Goal: Task Accomplishment & Management: Manage account settings

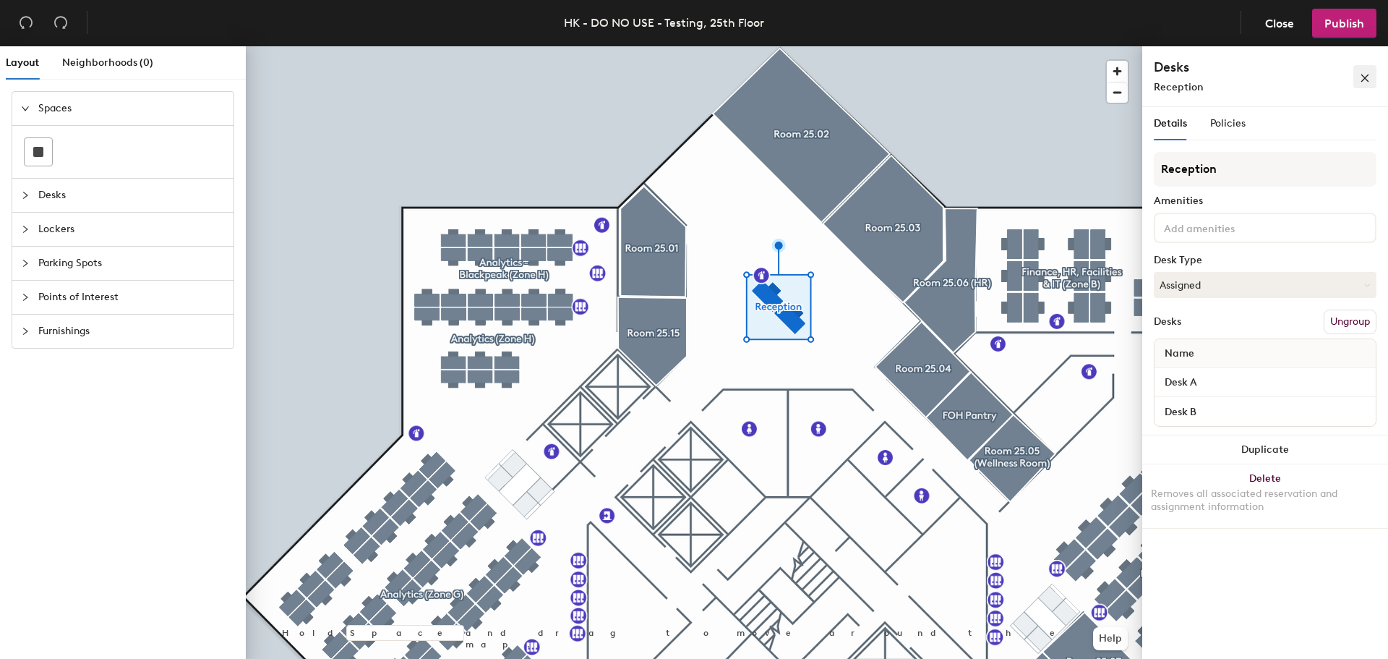
click at [1367, 77] on icon "close" at bounding box center [1365, 78] width 8 height 8
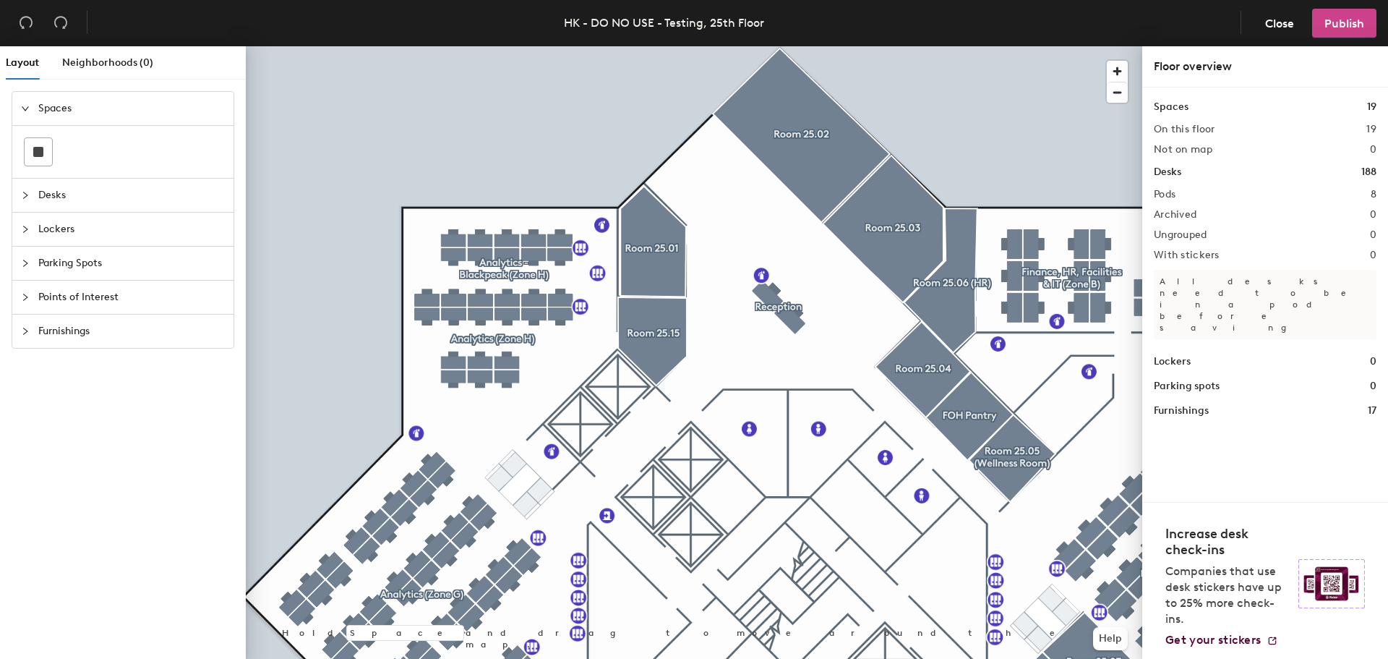
click at [1350, 27] on span "Publish" at bounding box center [1344, 24] width 40 height 14
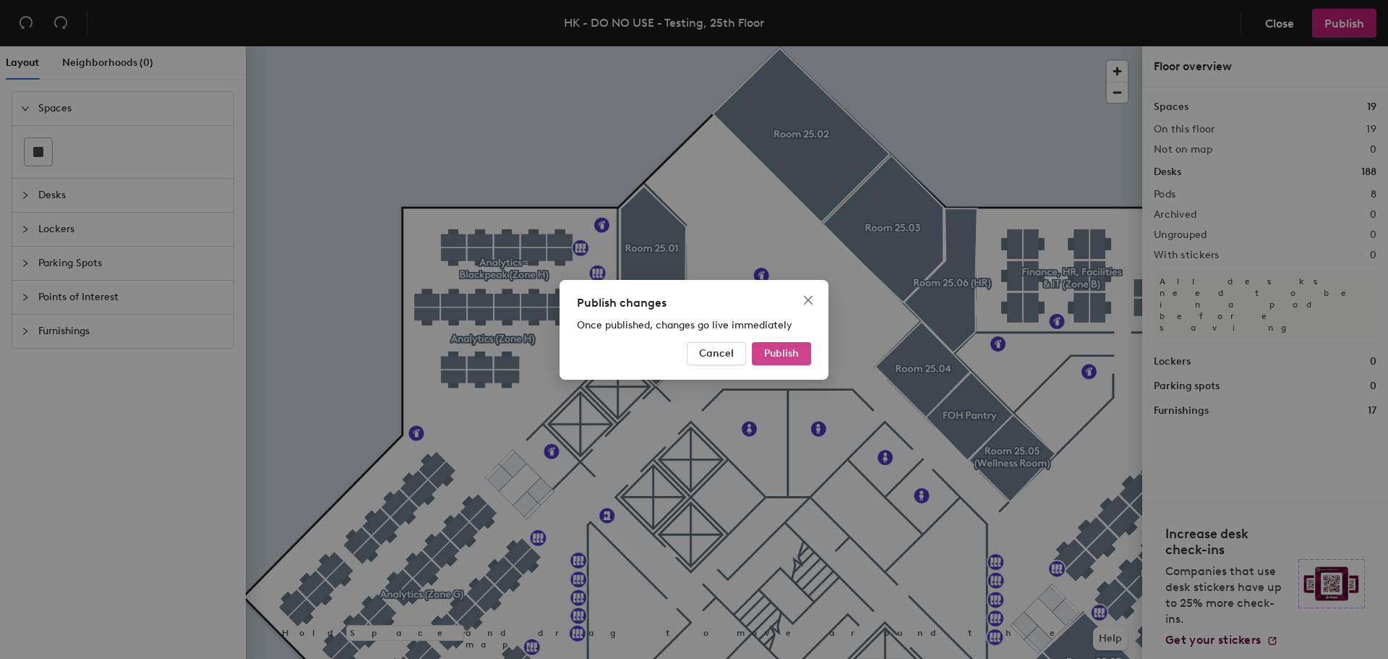
click at [777, 352] on span "Publish" at bounding box center [781, 353] width 35 height 12
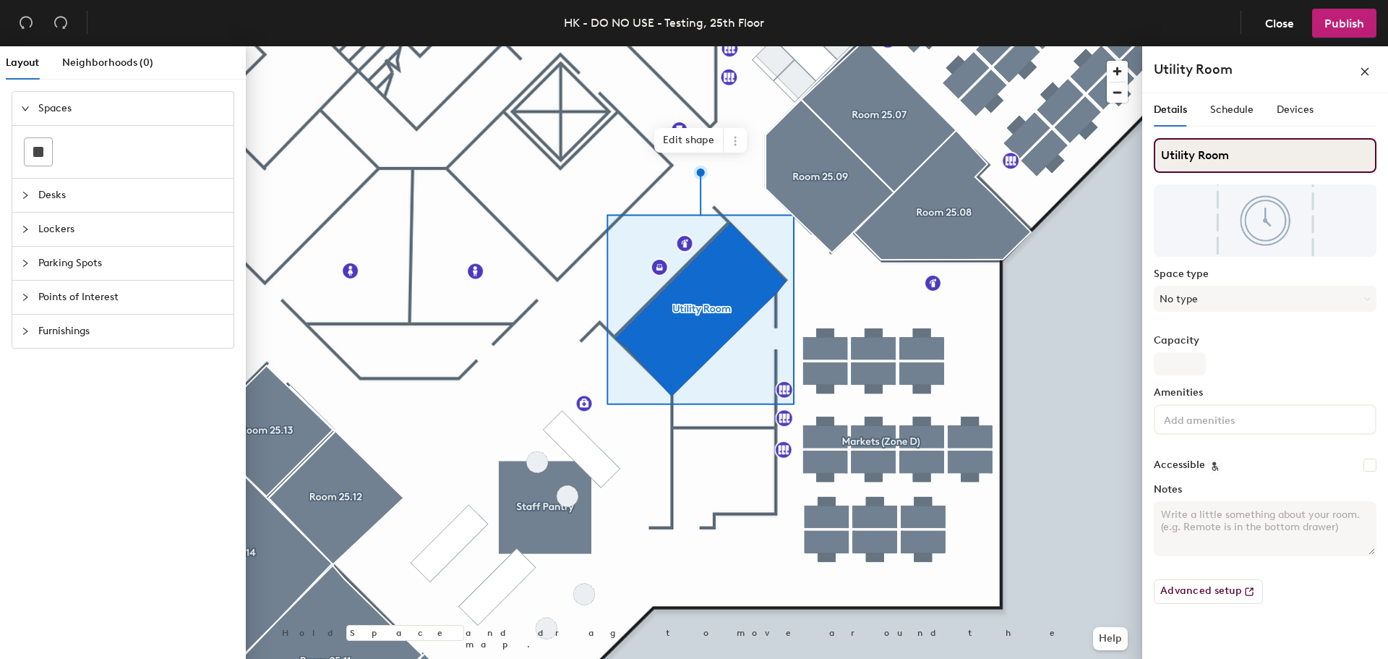
click at [1237, 155] on input "Utility Room" at bounding box center [1265, 155] width 223 height 35
click at [1271, 157] on input "Utility Room (Zone C)" at bounding box center [1265, 155] width 223 height 35
type input "Utility Room (Zone D)"
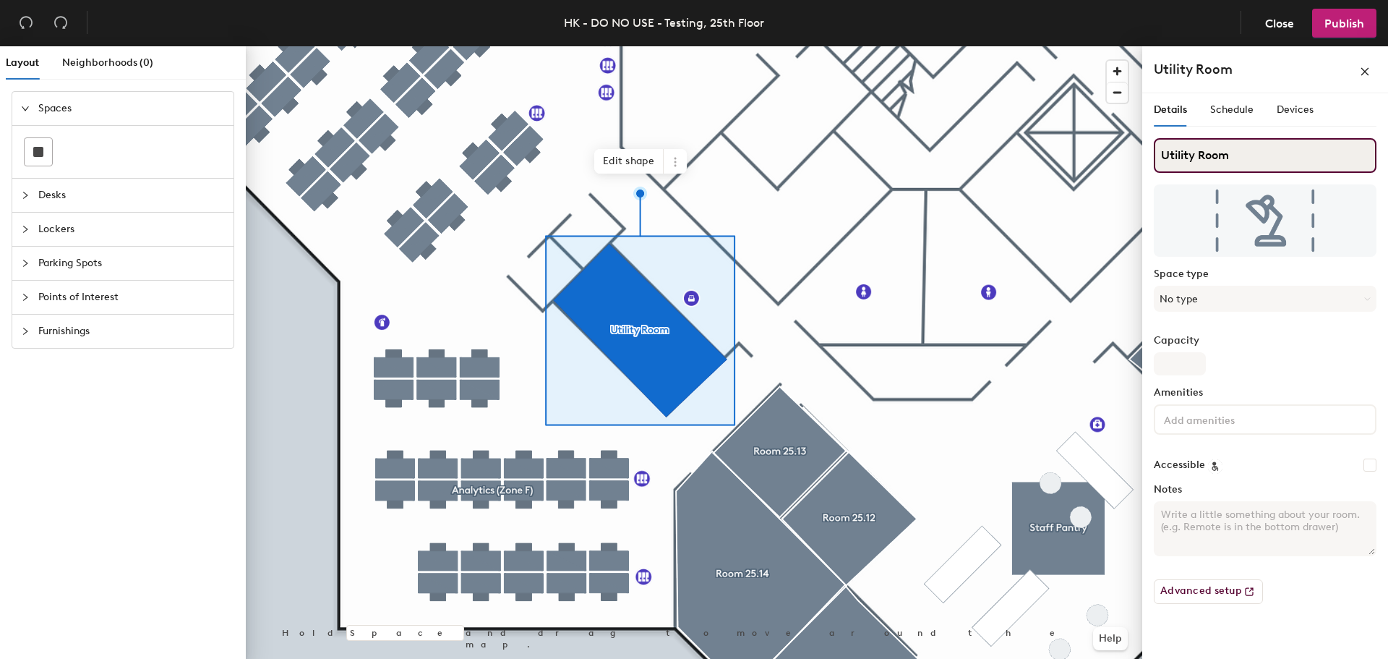
click at [1254, 152] on input "Utility Room" at bounding box center [1265, 155] width 223 height 35
type input "Utility Room (Zone"
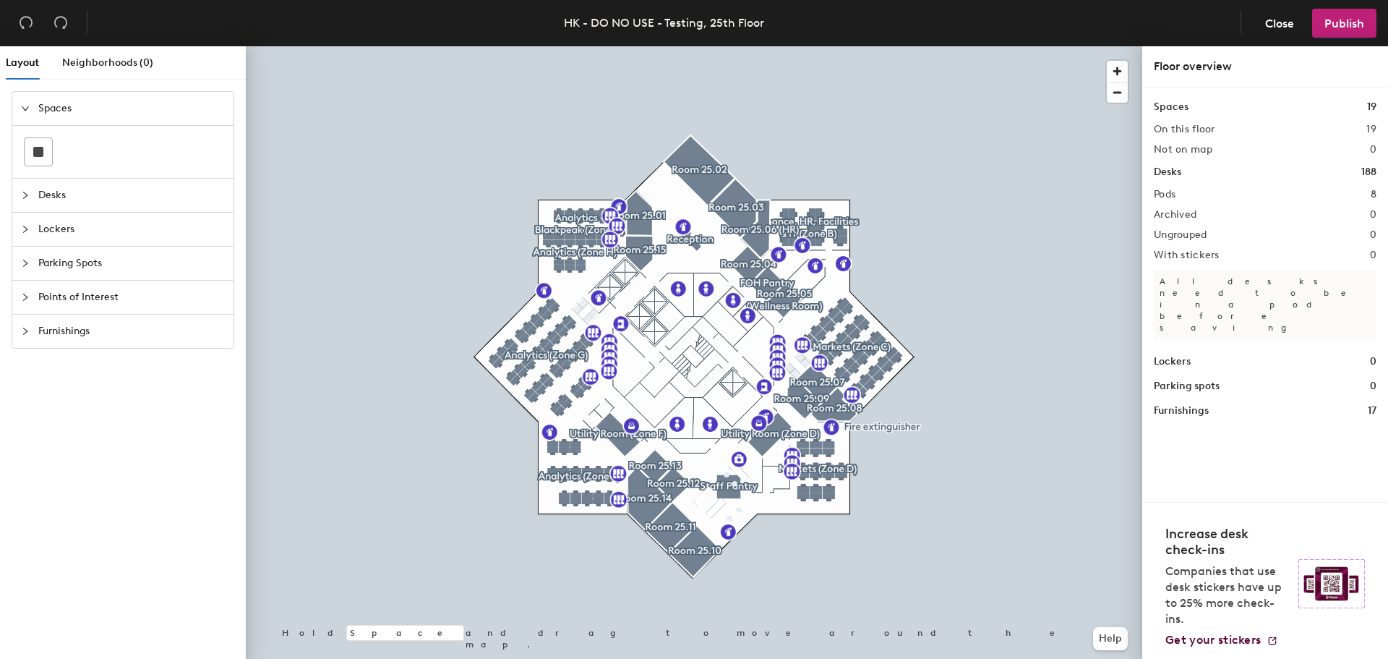
click at [1258, 320] on div "Layout Neighborhoods (0) Spaces Desks Lockers Parking Spots Points of Interest …" at bounding box center [694, 355] width 1388 height 618
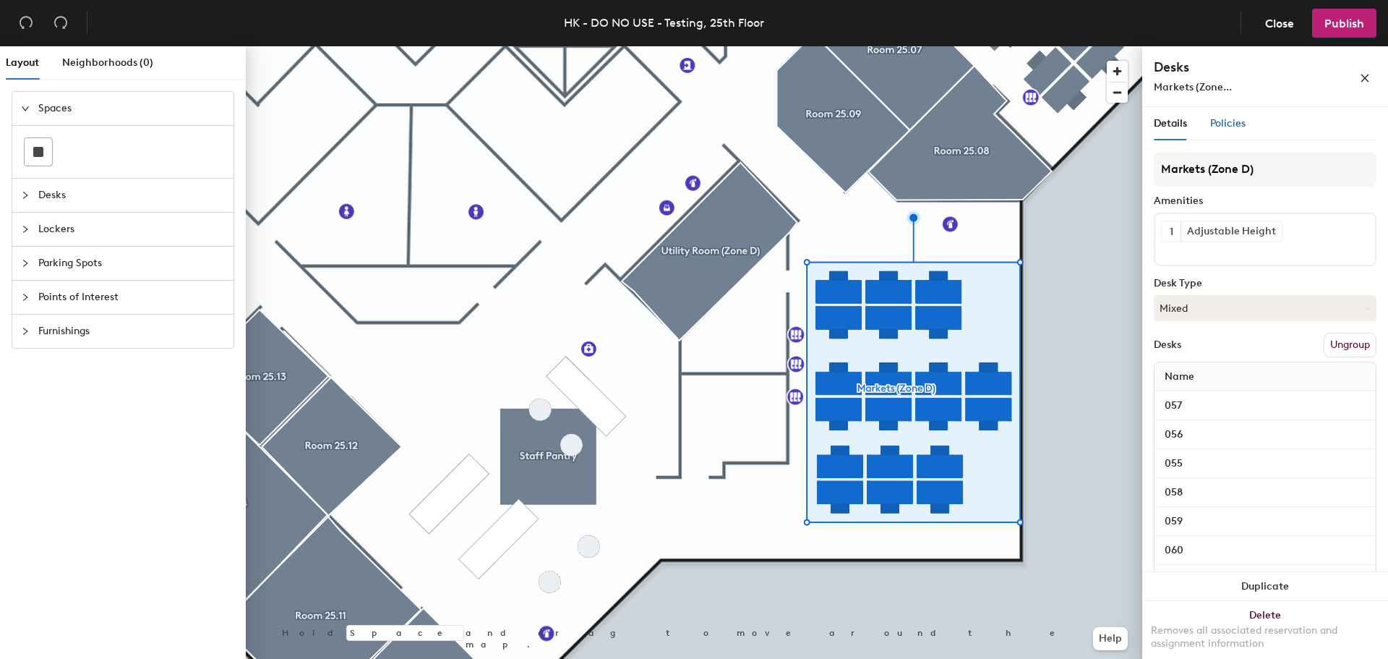
click at [1232, 124] on span "Policies" at bounding box center [1227, 123] width 35 height 12
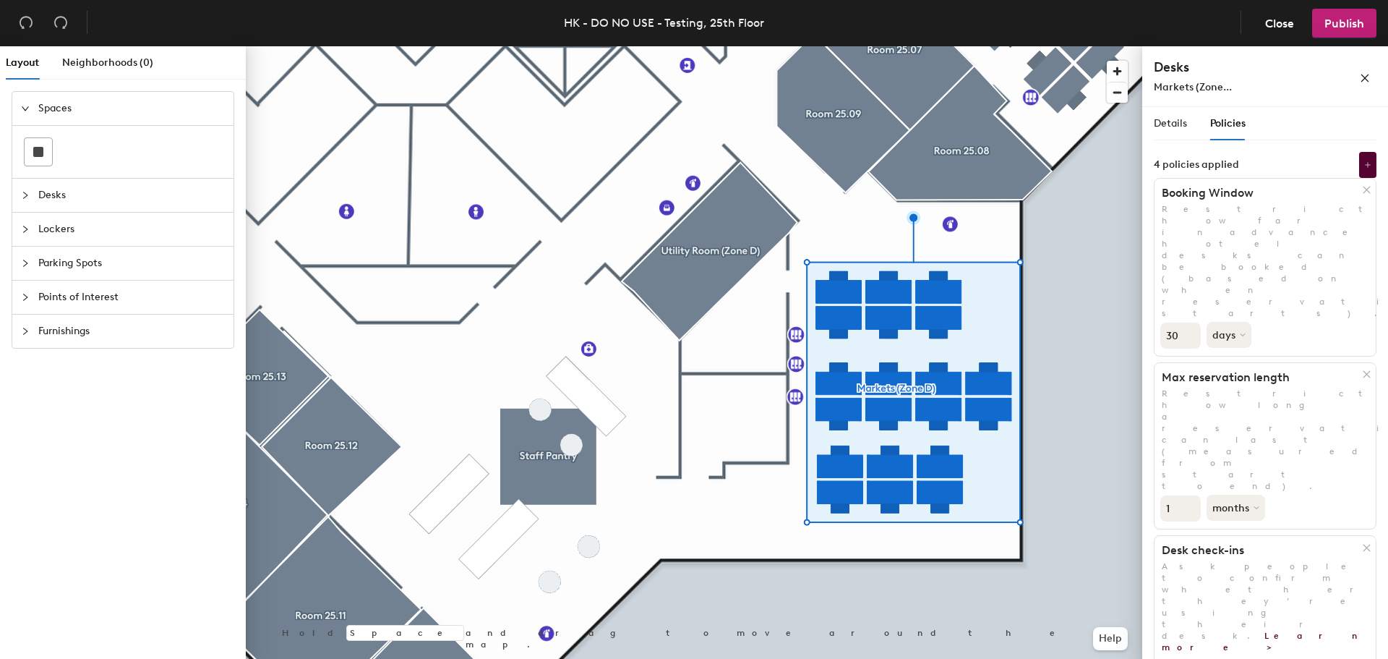
click at [1181, 322] on input "30" at bounding box center [1180, 335] width 40 height 26
drag, startPoint x: 1181, startPoint y: 244, endPoint x: 1157, endPoint y: 240, distance: 25.0
click at [1157, 319] on div "30 days" at bounding box center [1264, 334] width 221 height 30
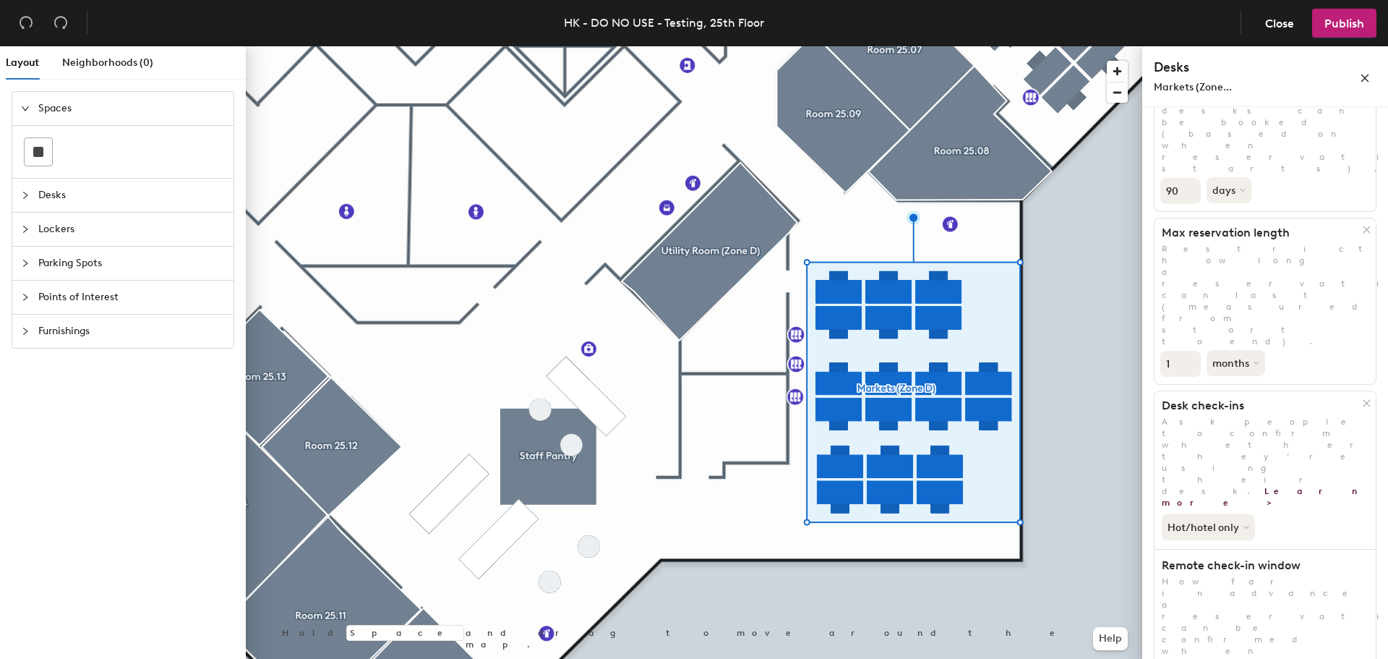
scroll to position [162, 0]
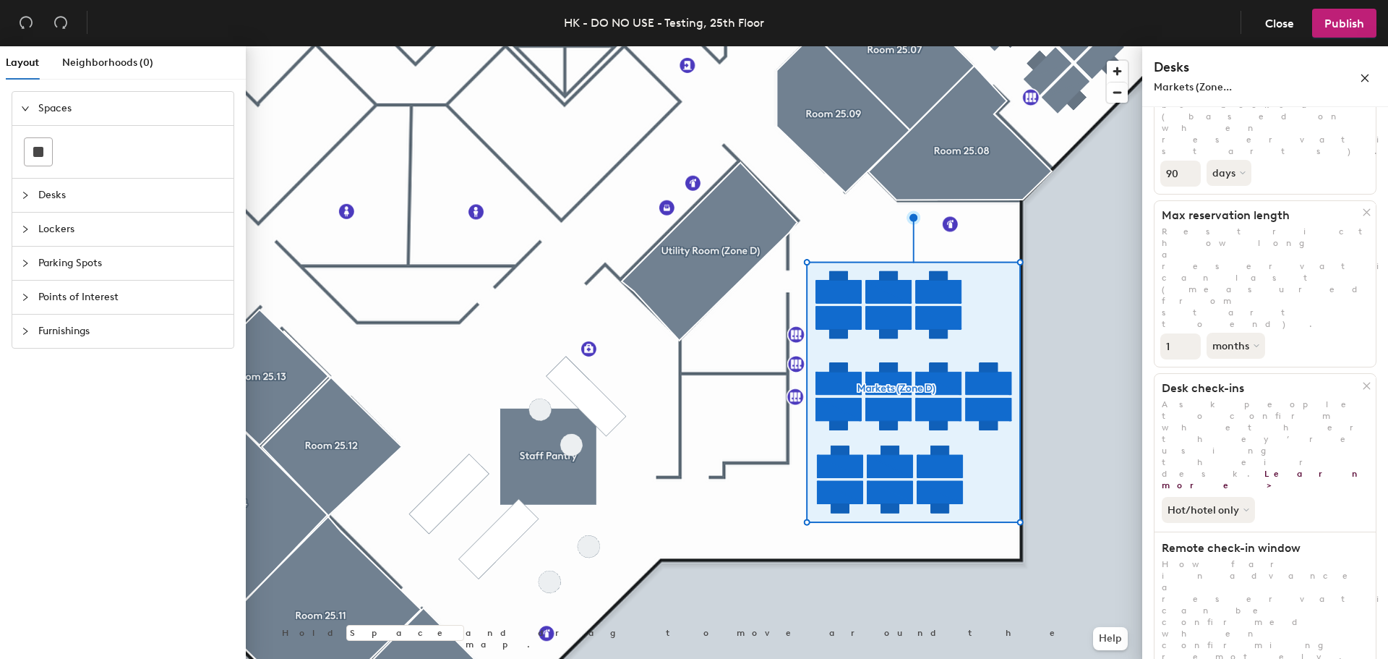
type input "90"
type input "1"
click at [1354, 27] on span "Publish" at bounding box center [1344, 24] width 40 height 14
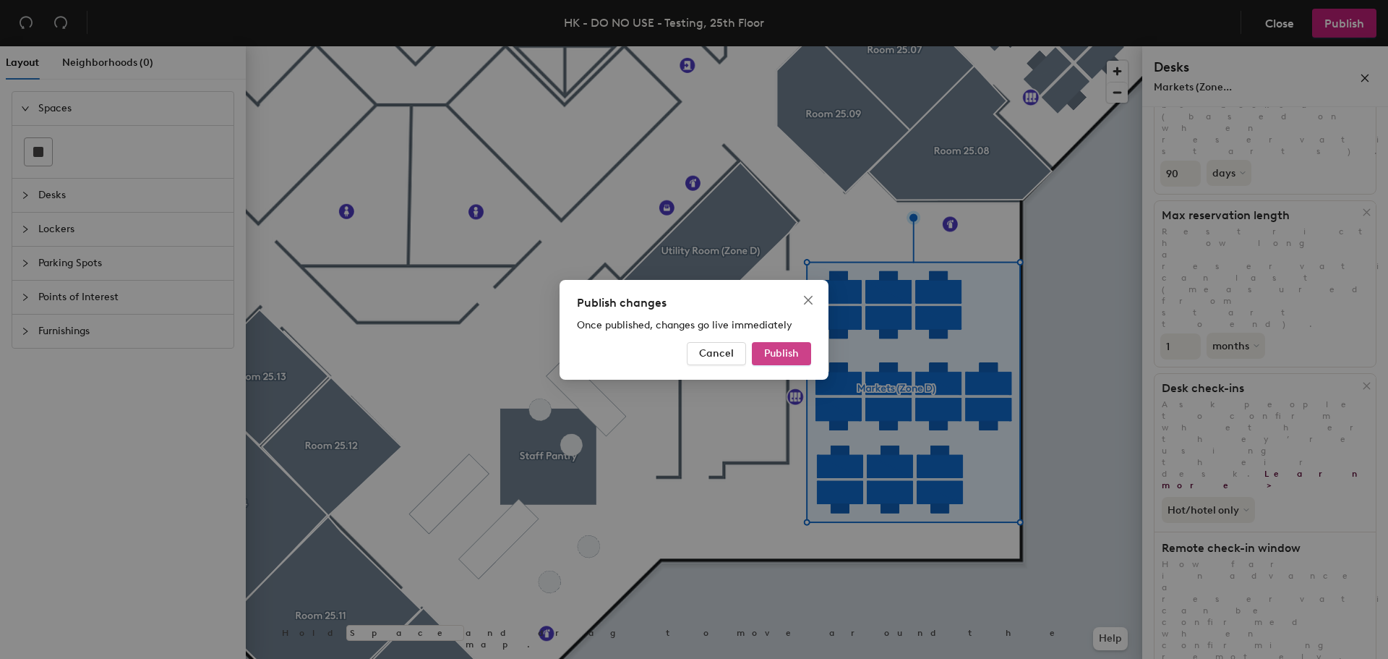
click at [786, 351] on span "Publish" at bounding box center [781, 353] width 35 height 12
